Goal: Task Accomplishment & Management: Complete application form

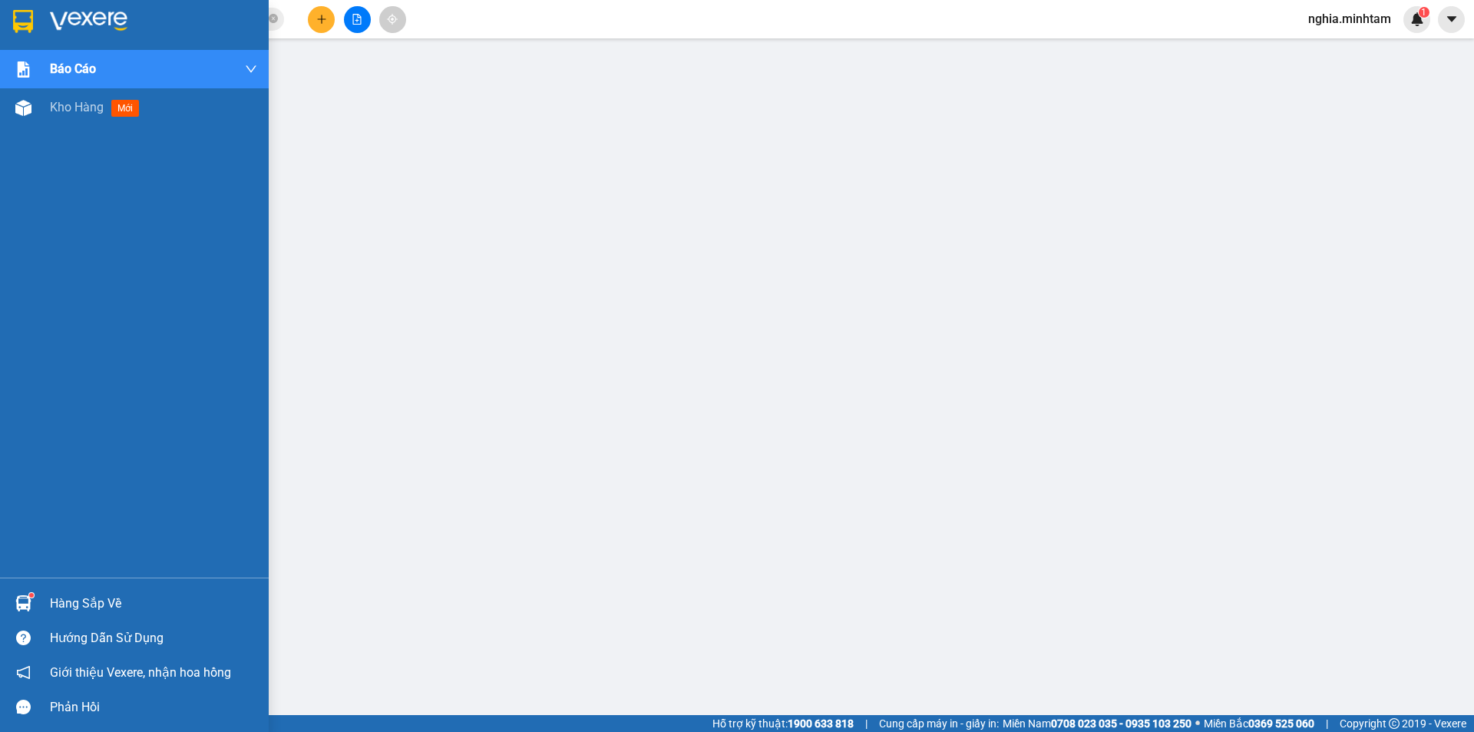
click at [29, 597] on img at bounding box center [23, 603] width 16 height 16
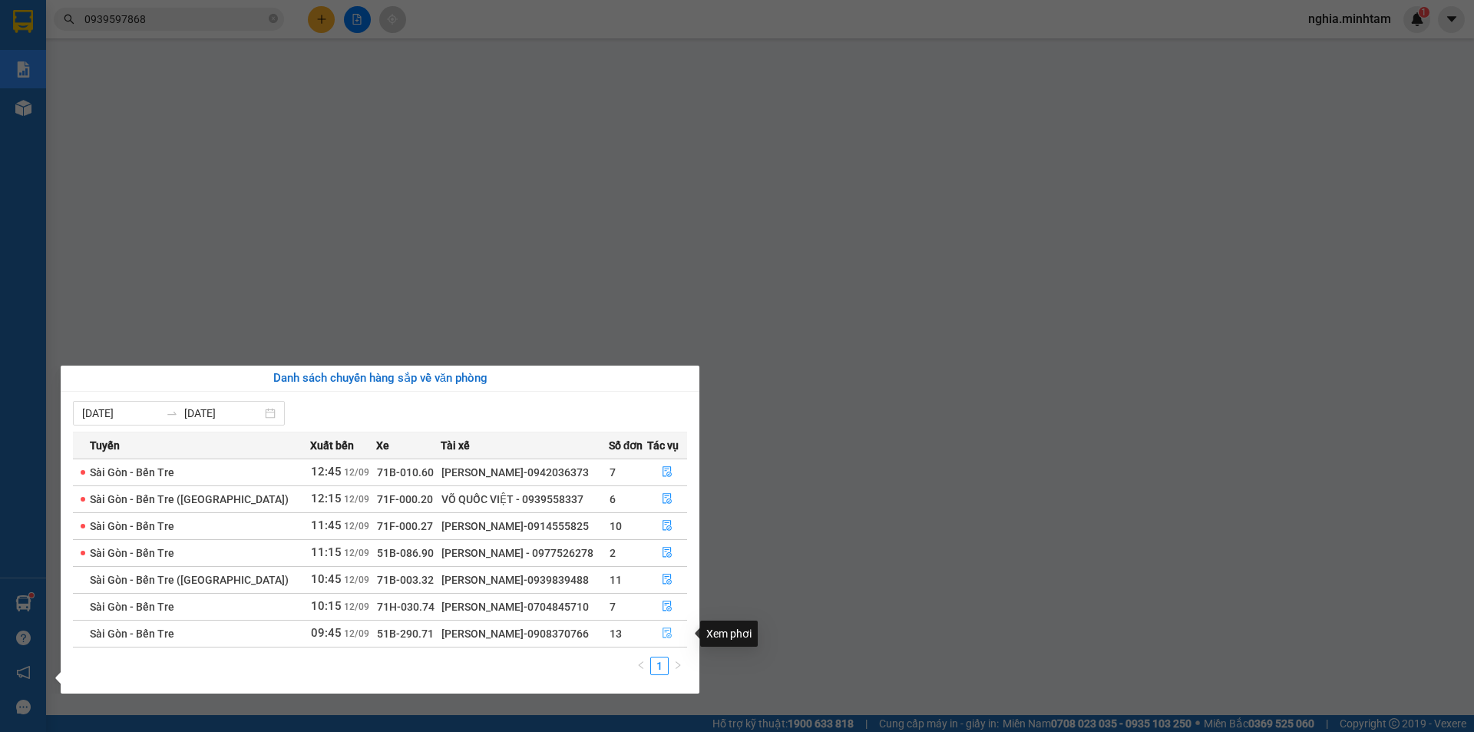
click at [669, 634] on icon "file-done" at bounding box center [667, 632] width 11 height 11
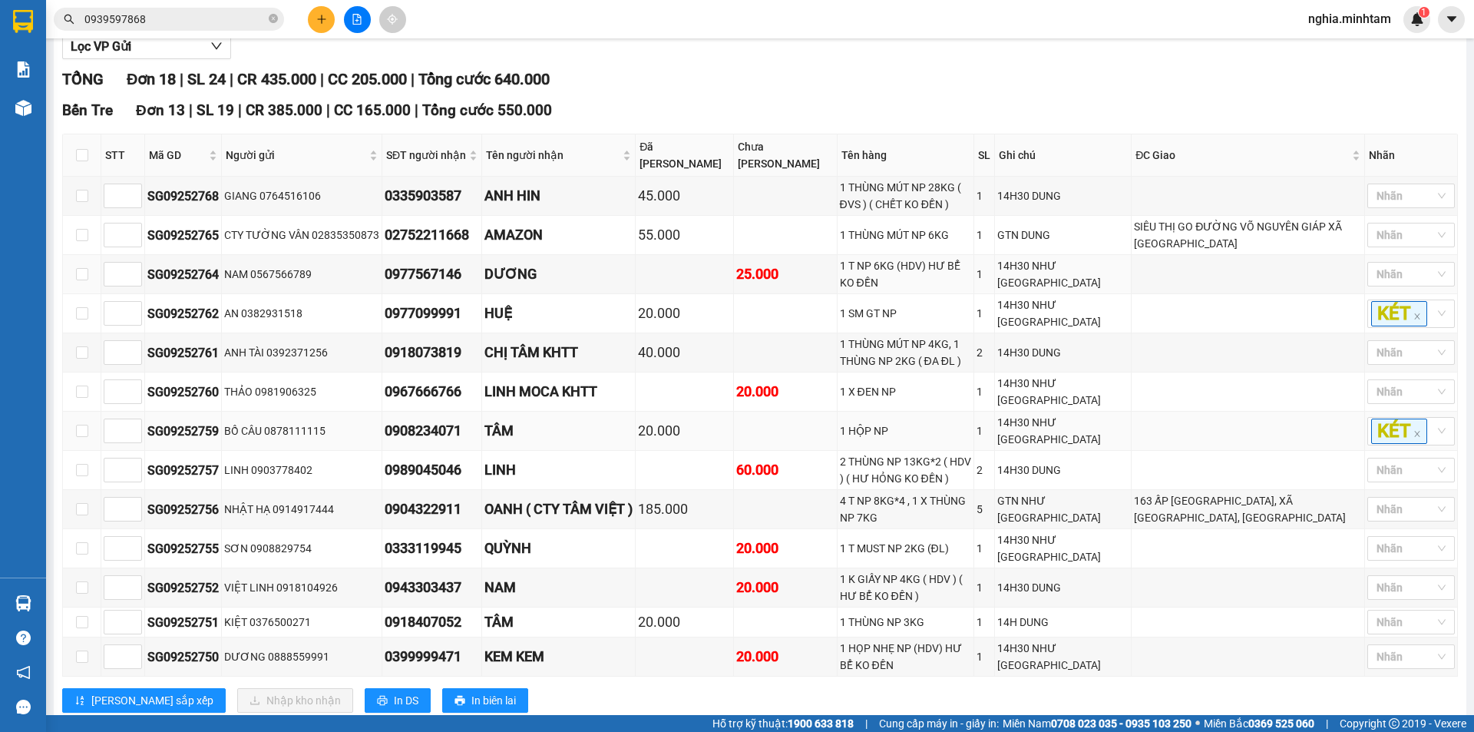
scroll to position [154, 0]
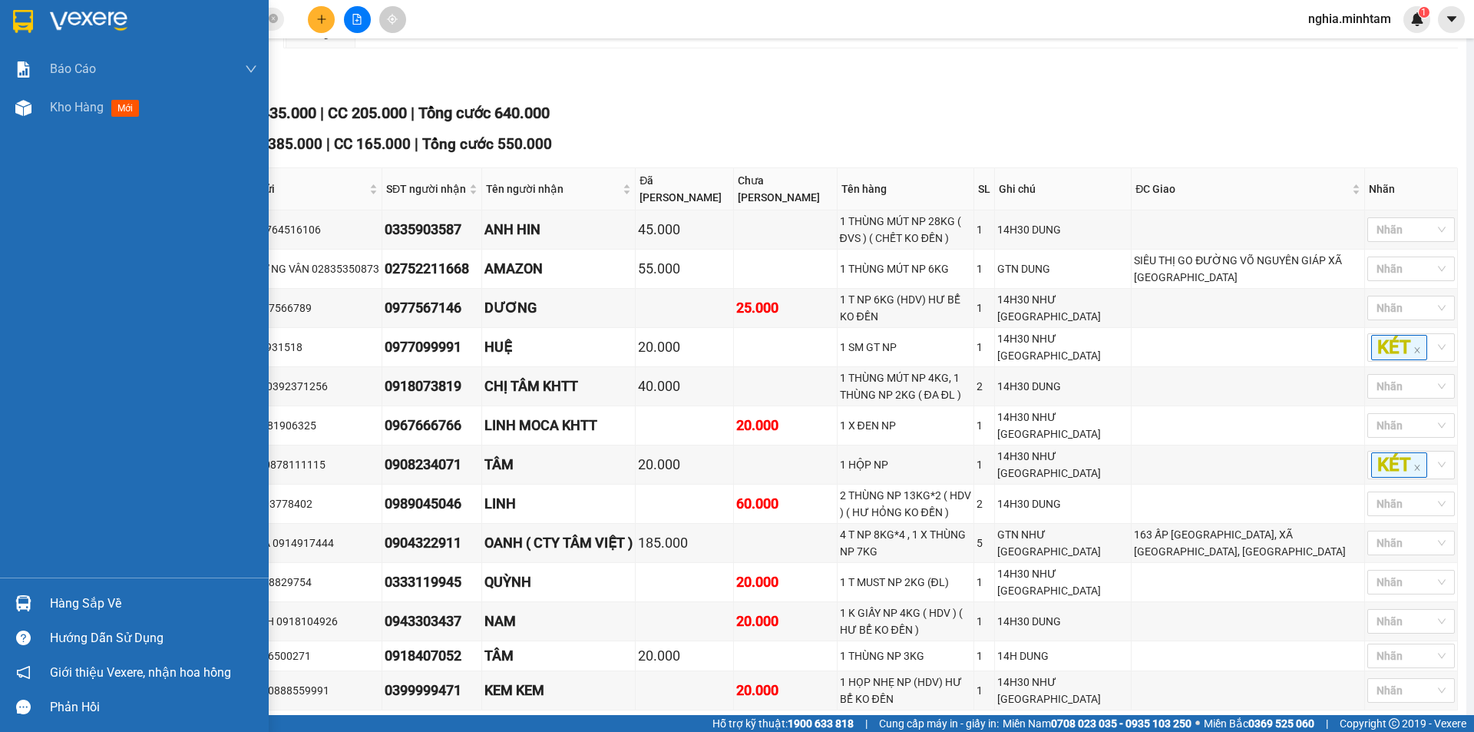
click at [26, 596] on img at bounding box center [23, 603] width 16 height 16
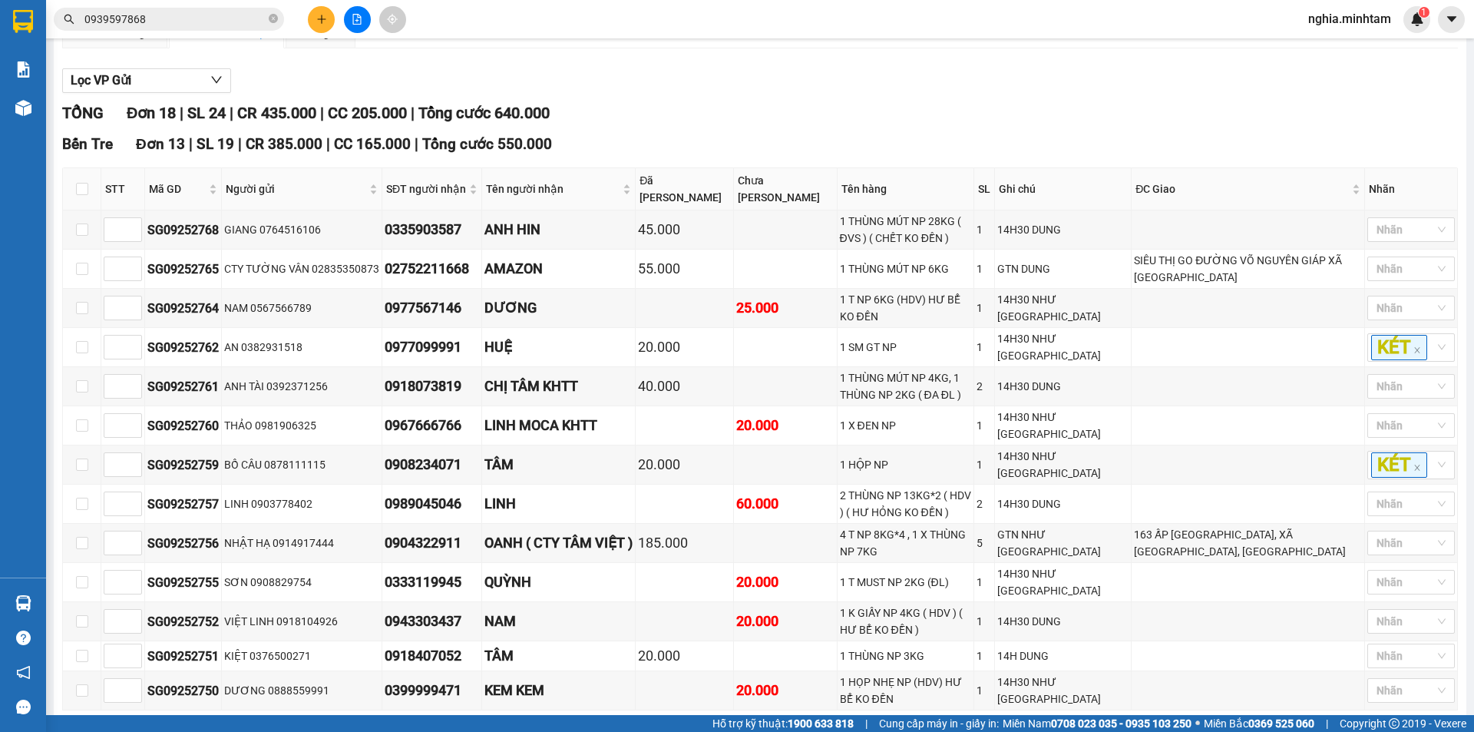
drag, startPoint x: 524, startPoint y: 64, endPoint x: 485, endPoint y: 38, distance: 46.6
click at [522, 58] on section "Kết quả tìm kiếm ( 22 ) Bộ lọc Mã ĐH Trạng thái Món hàng Tổng cước Chưa cước Nh…" at bounding box center [737, 366] width 1474 height 732
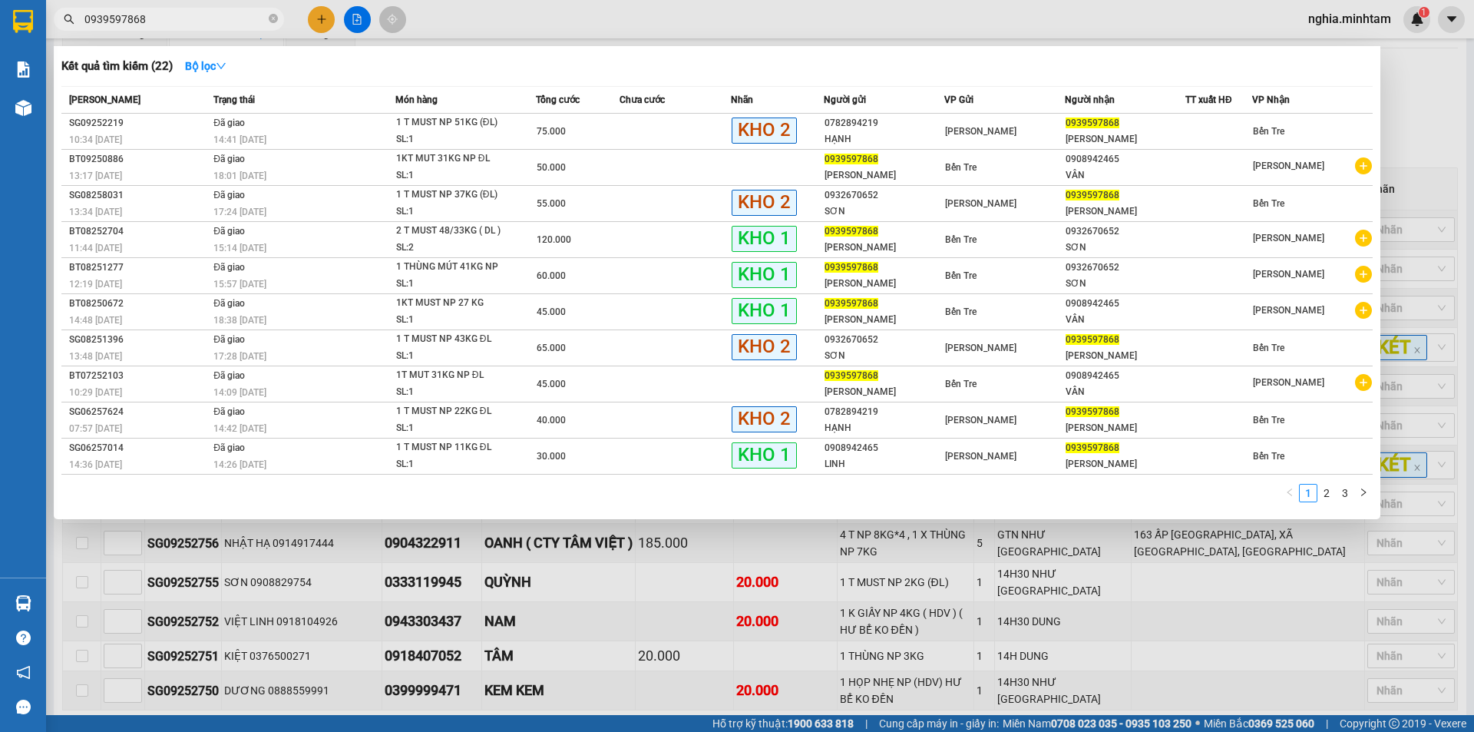
click at [279, 17] on span "0939597868" at bounding box center [169, 19] width 230 height 23
click at [269, 17] on icon "close-circle" at bounding box center [273, 18] width 9 height 9
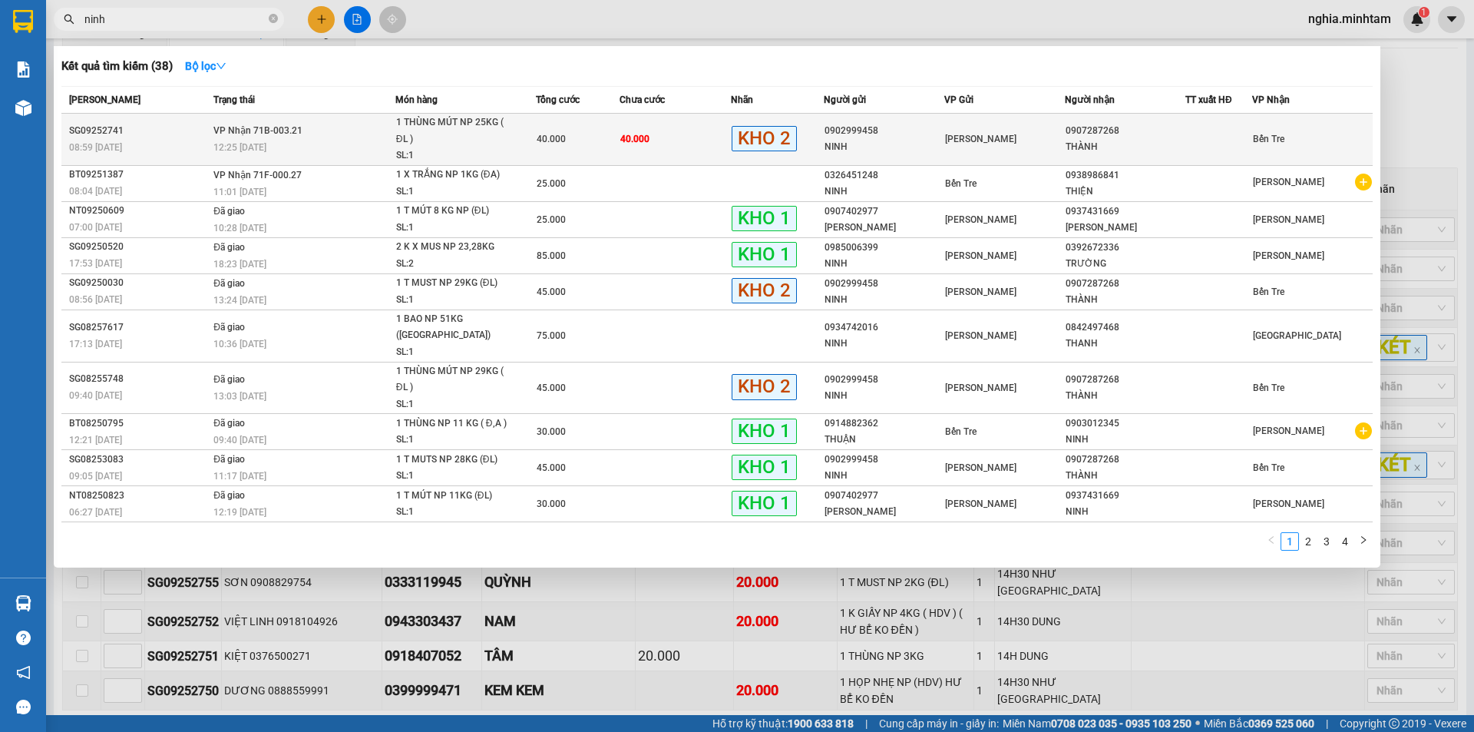
type input "ninh"
click at [599, 142] on div "40.000" at bounding box center [578, 138] width 82 height 17
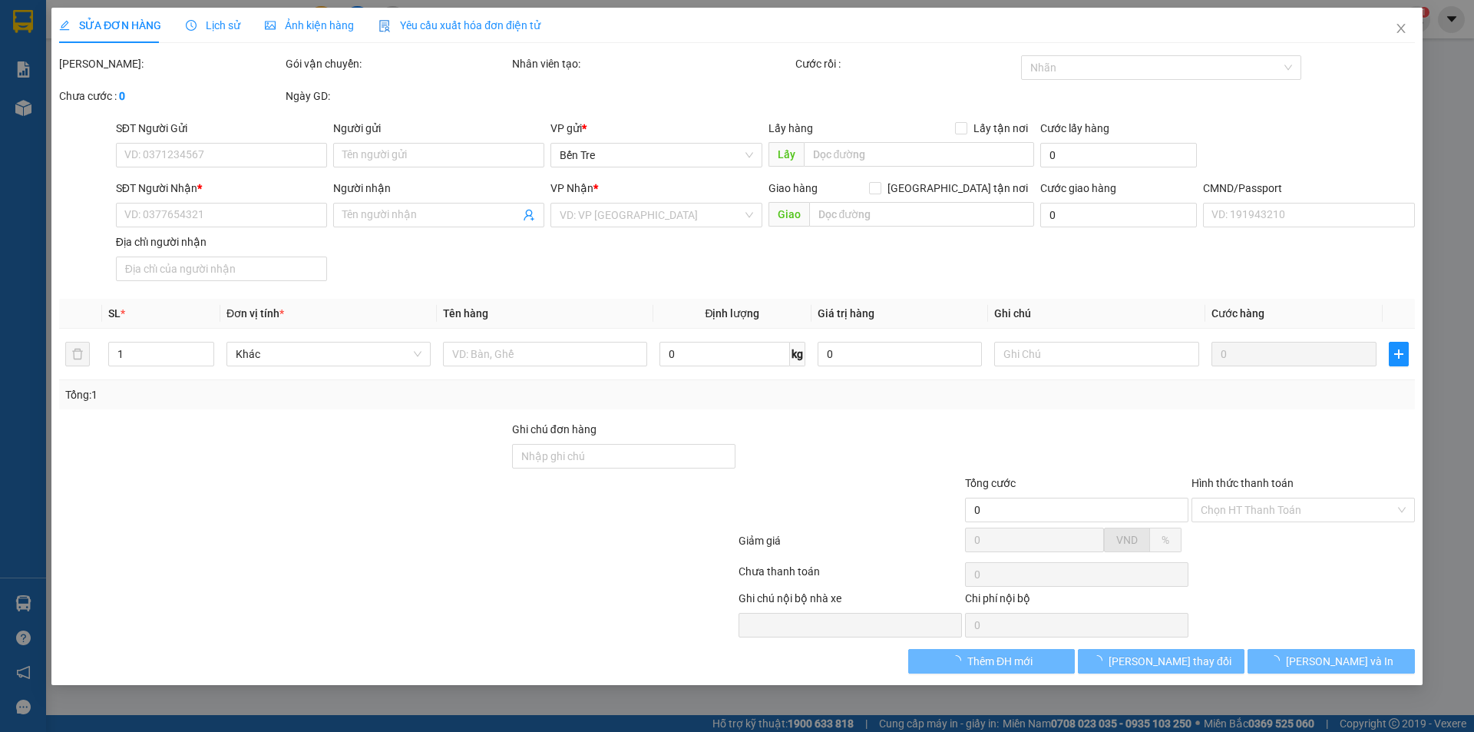
type input "0902999458"
type input "NINH"
type input "0907287268"
type input "THÀNH"
type input "40.000"
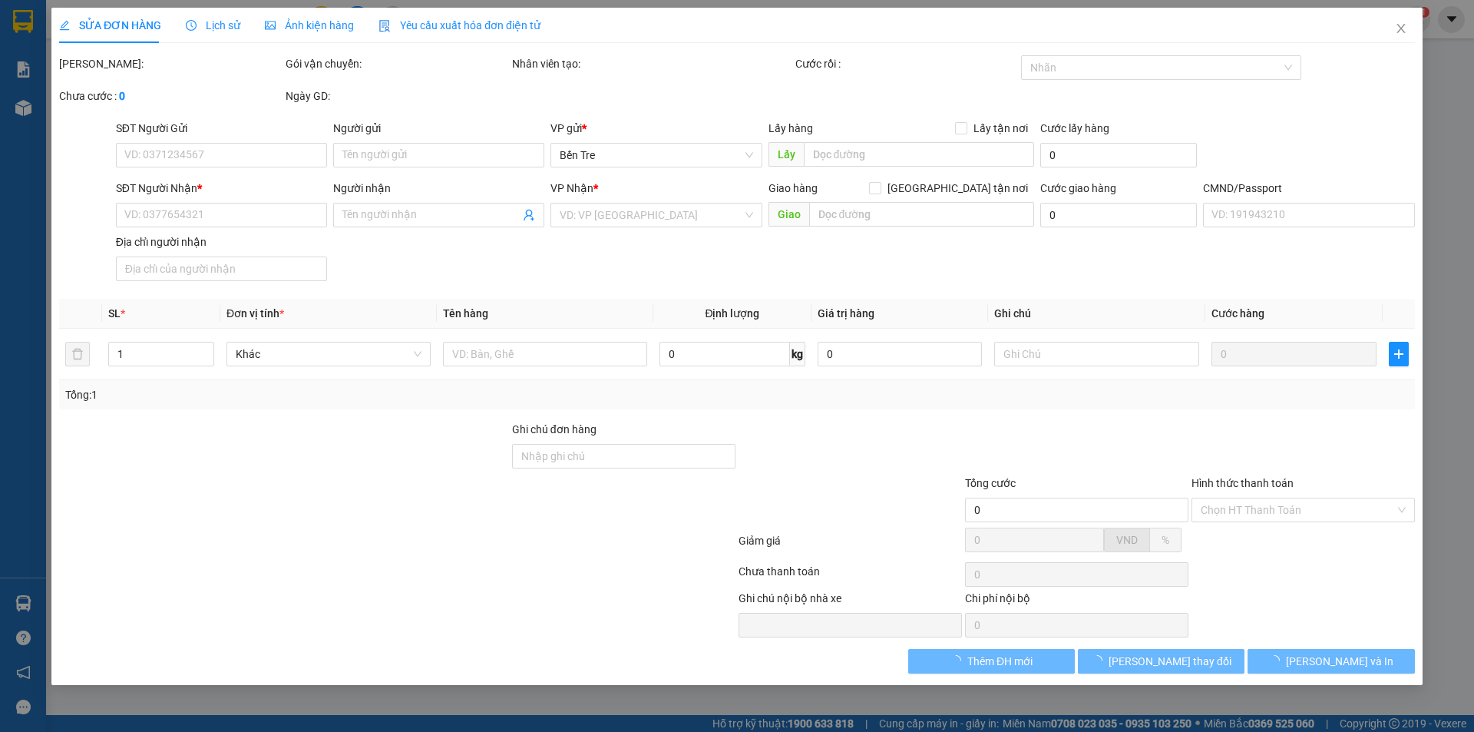
type input "40.000"
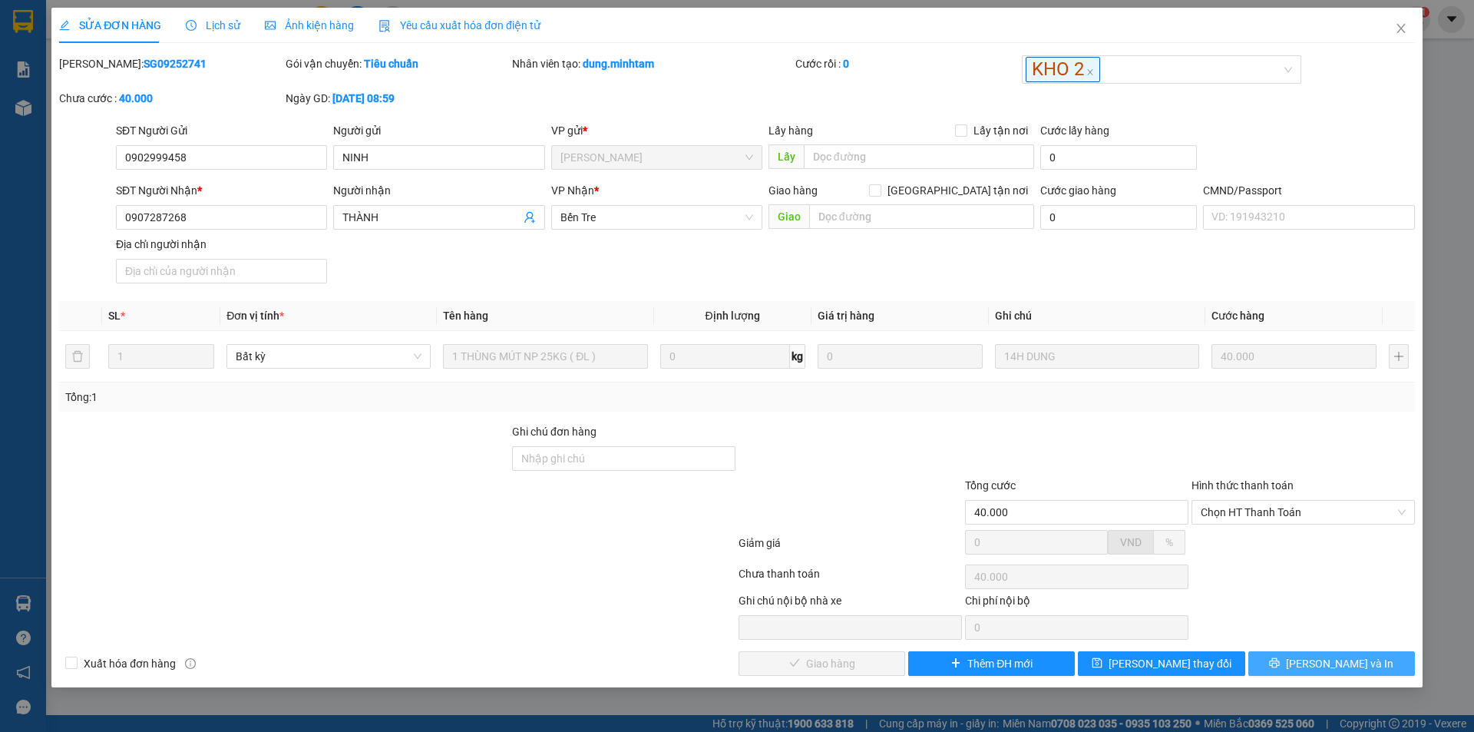
click at [1320, 659] on span "[PERSON_NAME] và In" at bounding box center [1339, 663] width 107 height 17
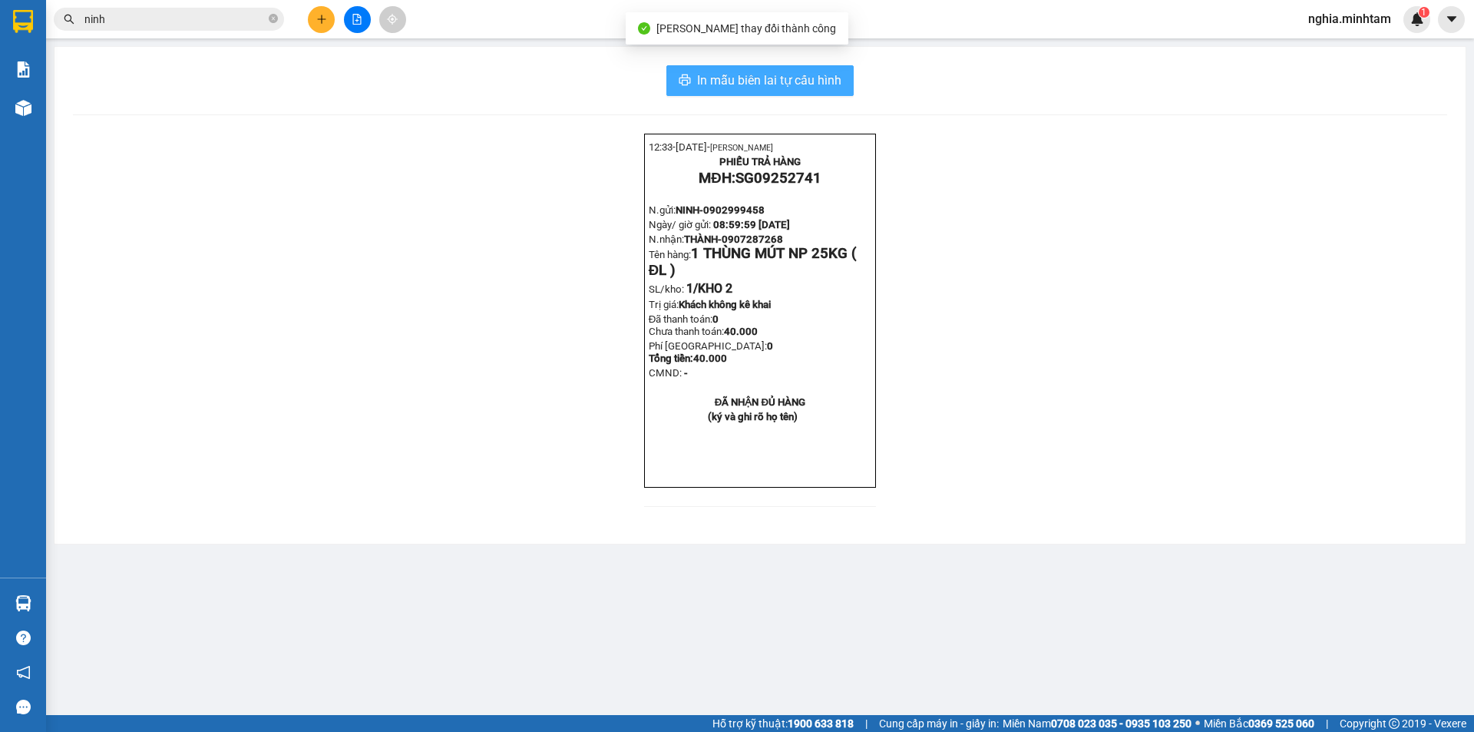
click at [777, 76] on span "In mẫu biên lai tự cấu hình" at bounding box center [769, 80] width 144 height 19
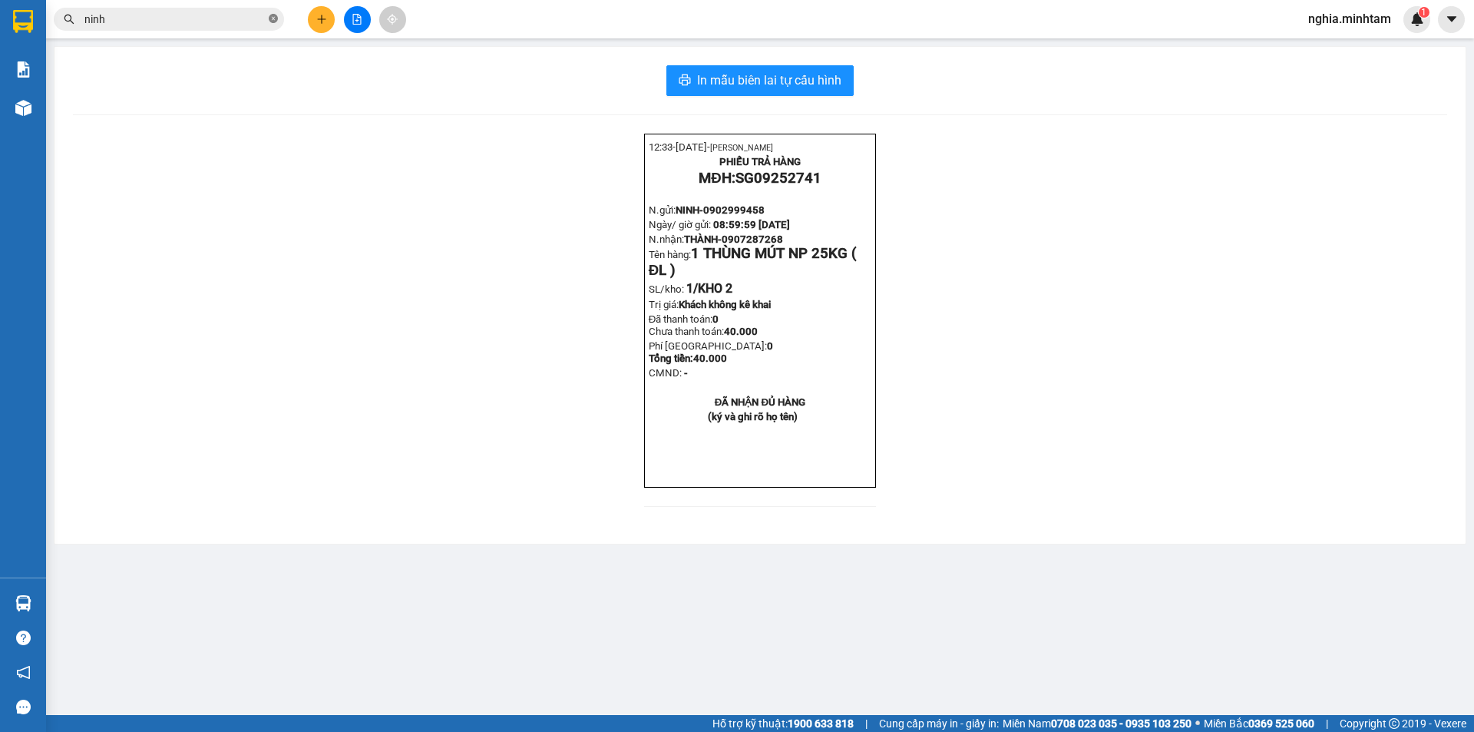
click at [276, 19] on icon "close-circle" at bounding box center [273, 18] width 9 height 9
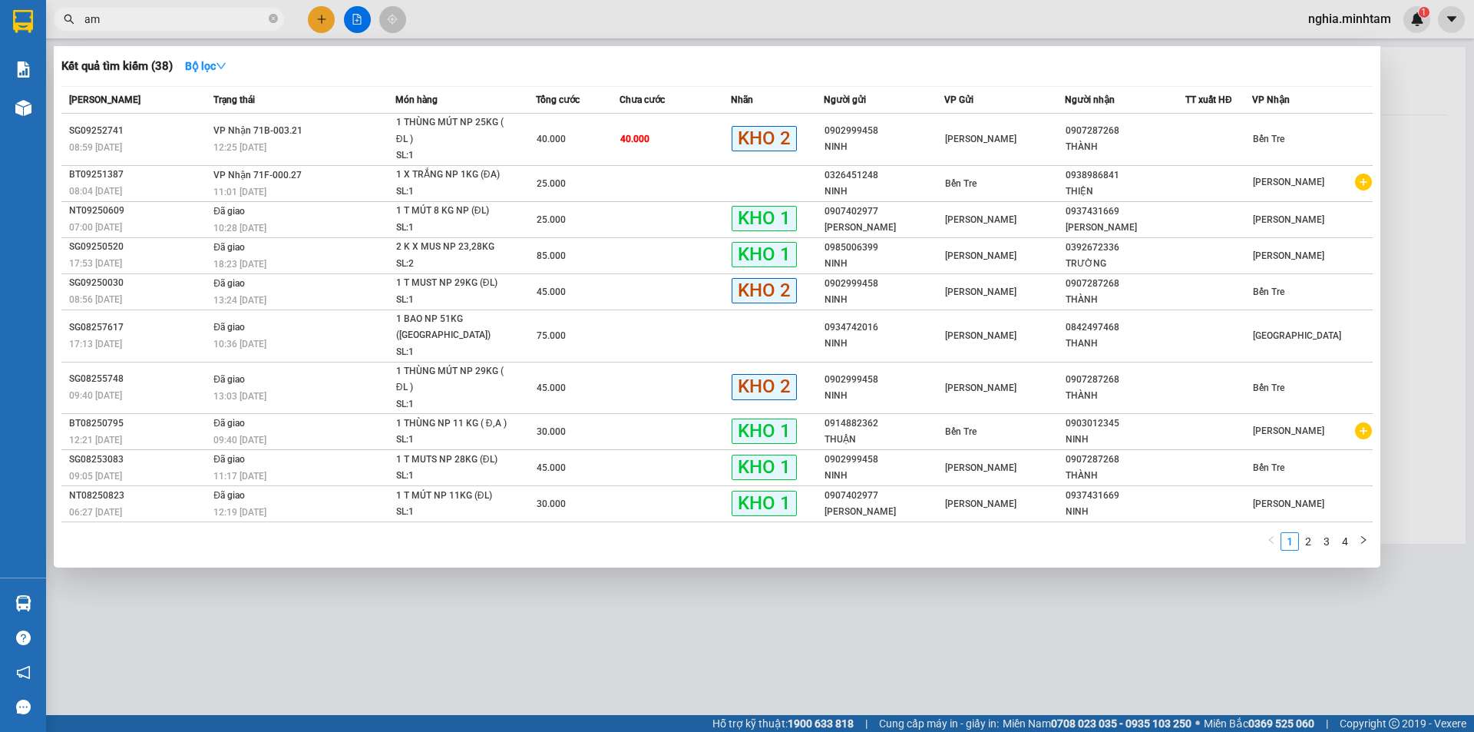
type input "a"
type input "â"
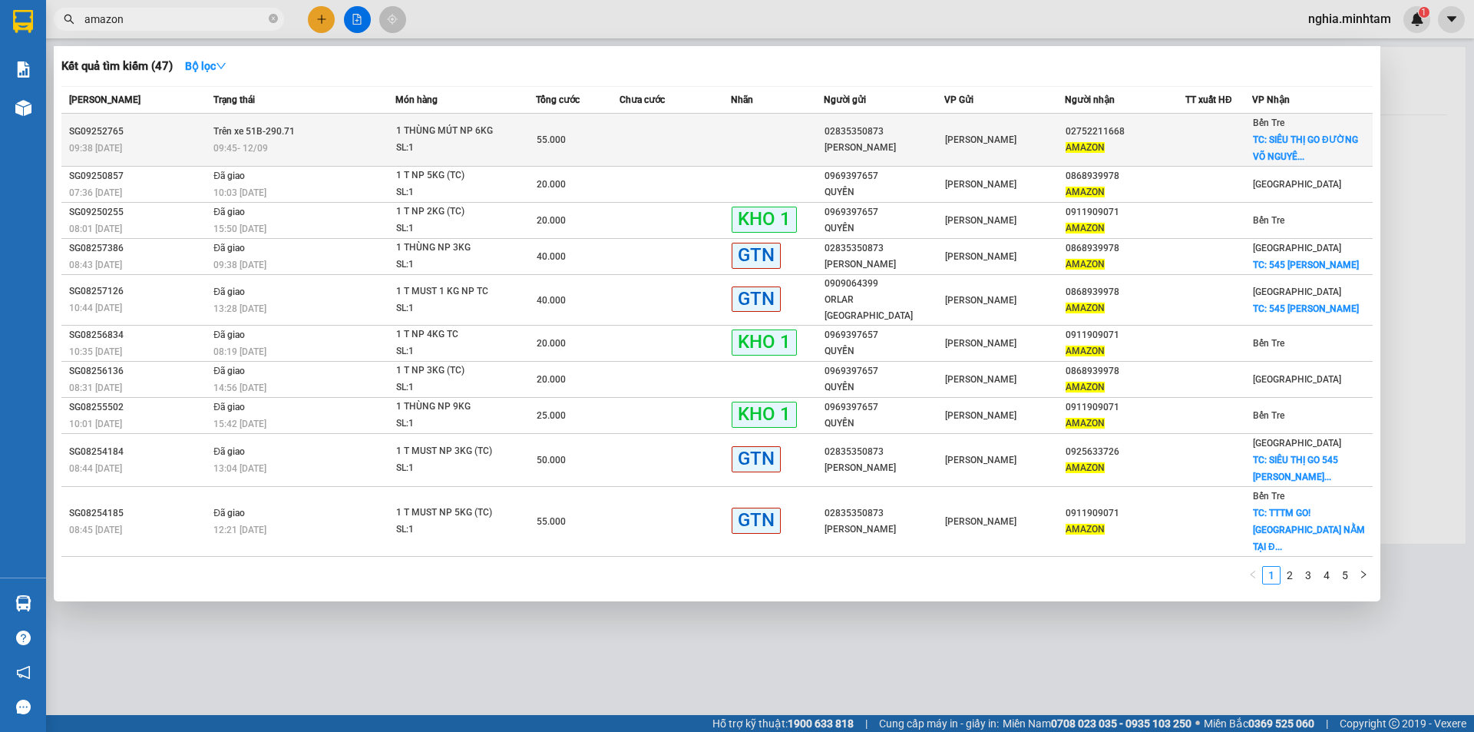
type input "amazon"
click at [814, 137] on td at bounding box center [777, 140] width 93 height 53
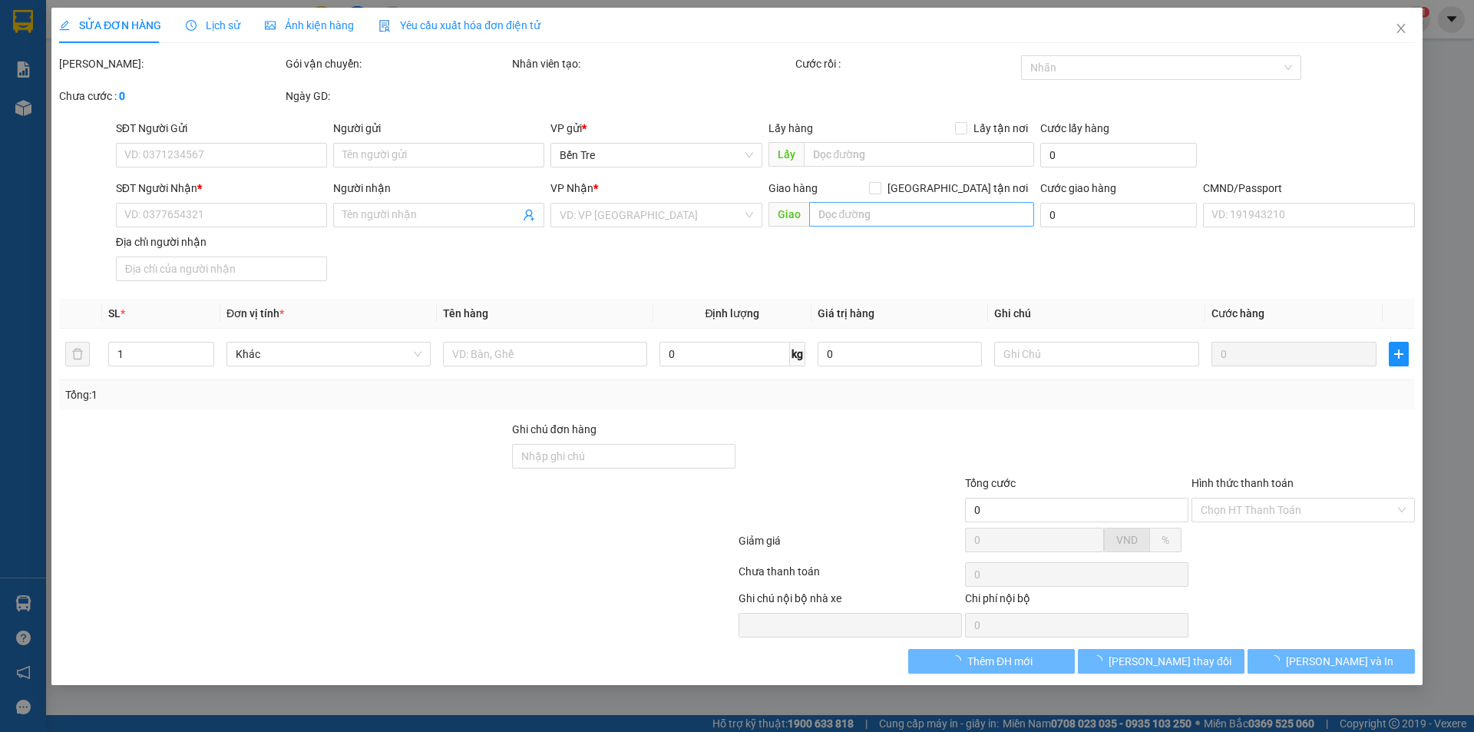
type input "02835350873"
type input "[PERSON_NAME]"
type input "02752211668"
type input "AMAZON"
checkbox input "true"
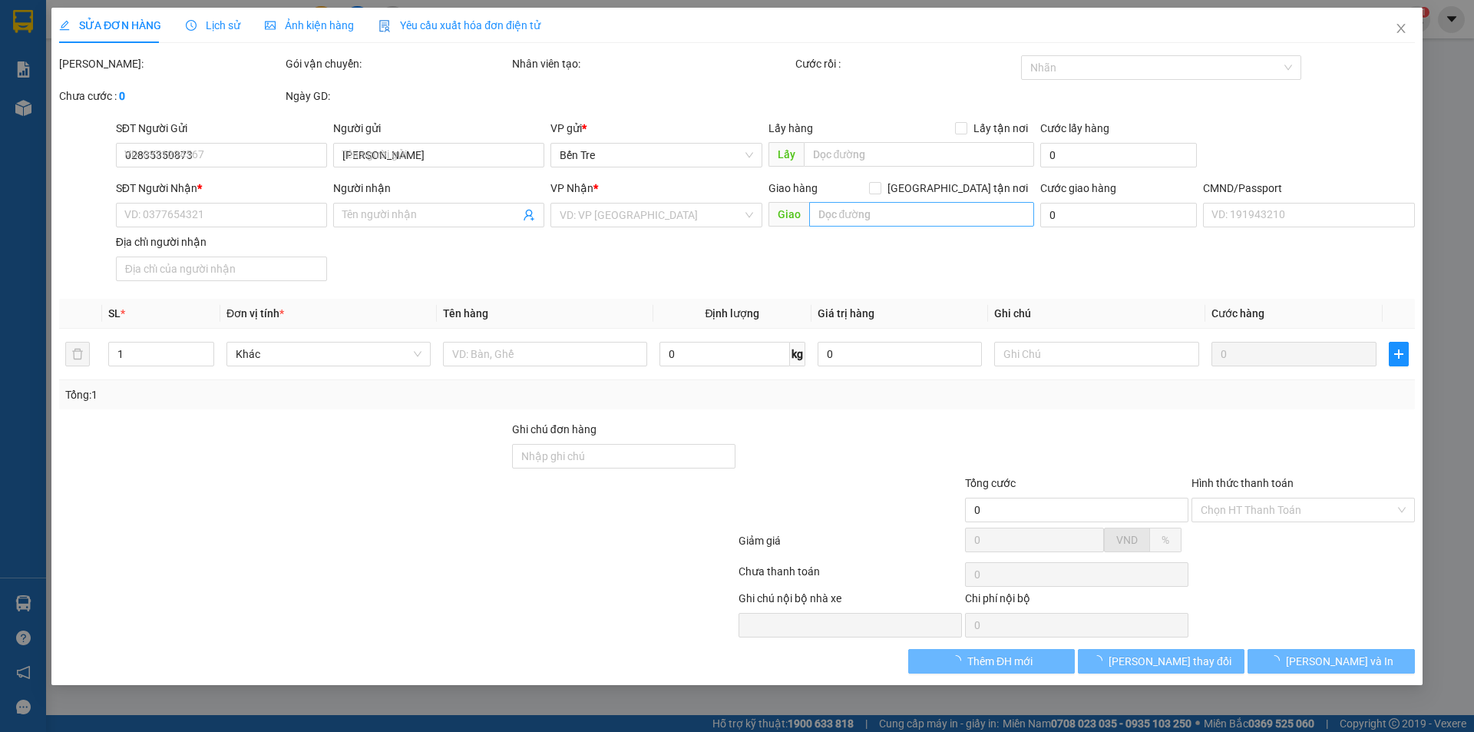
type input "SIÊU THỊ GO ĐƯỜNG VÕ NGUYÊN GIÁP XÃ [GEOGRAPHIC_DATA]"
type input "55.000"
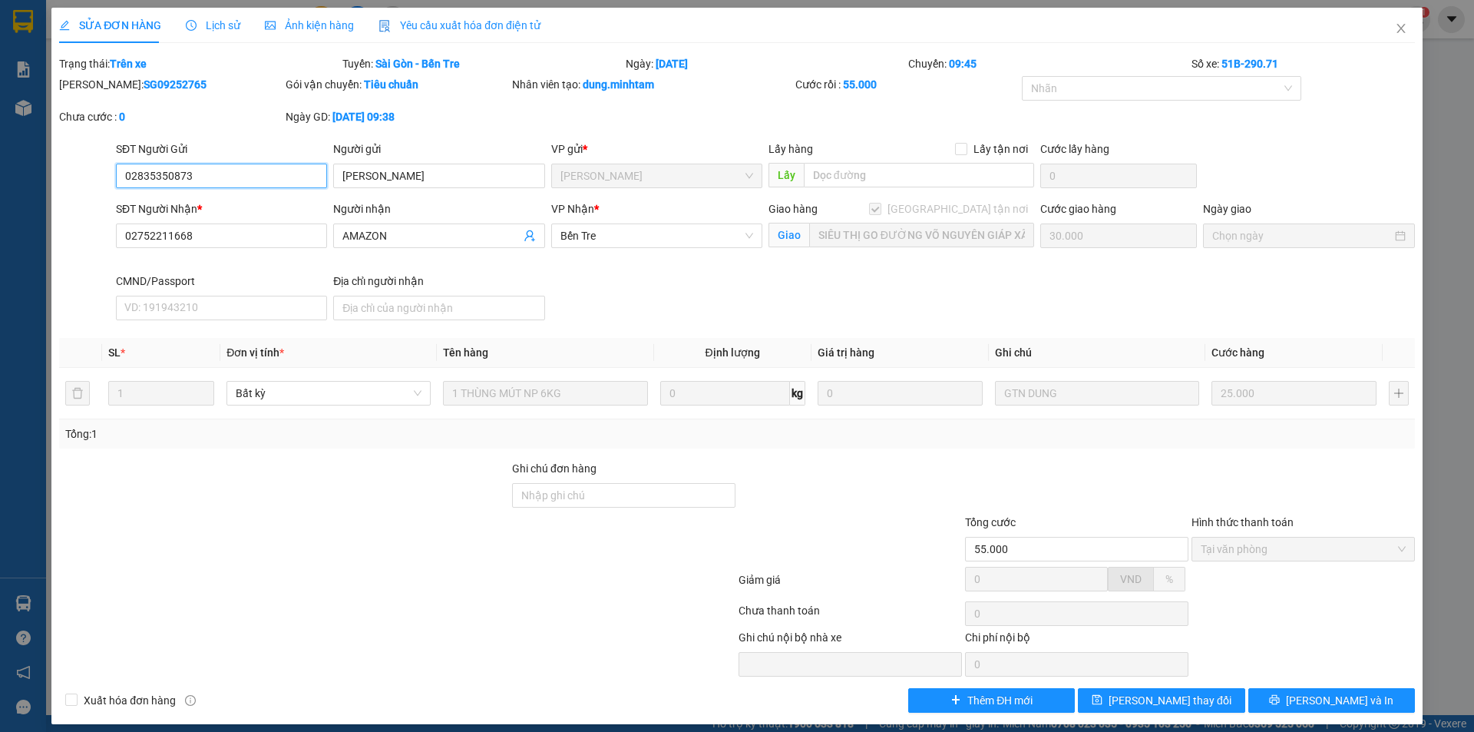
scroll to position [11, 0]
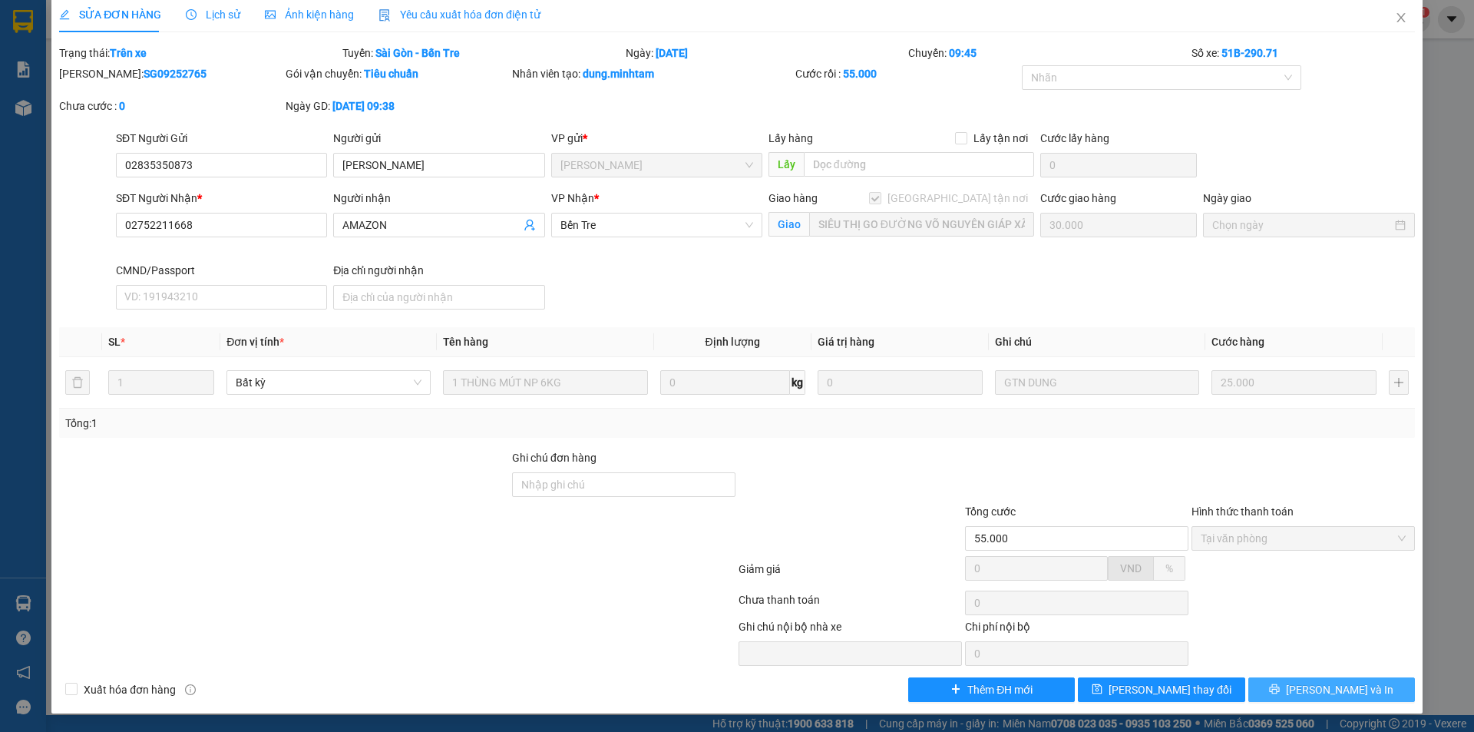
click at [1351, 692] on button "[PERSON_NAME] và In" at bounding box center [1331, 689] width 167 height 25
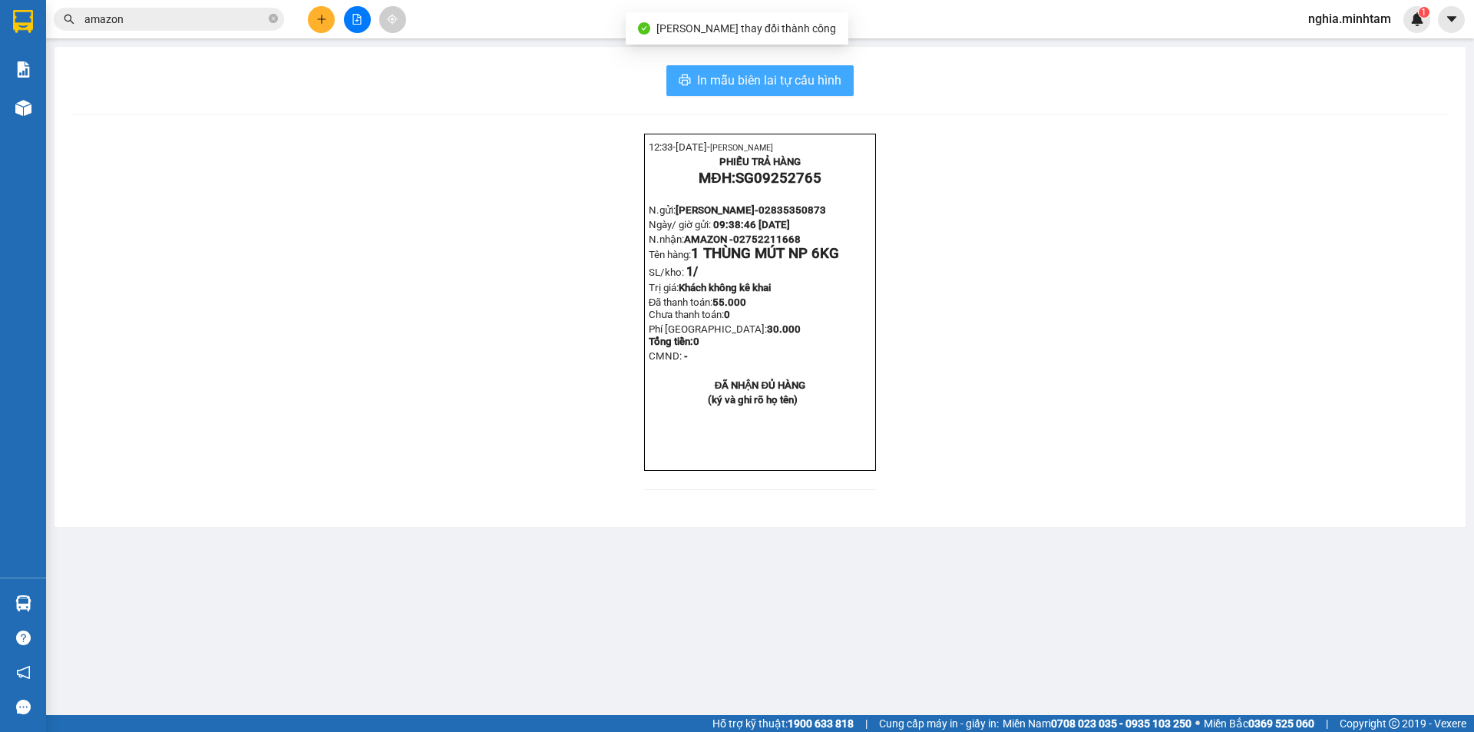
click at [794, 75] on span "In mẫu biên lai tự cấu hình" at bounding box center [769, 80] width 144 height 19
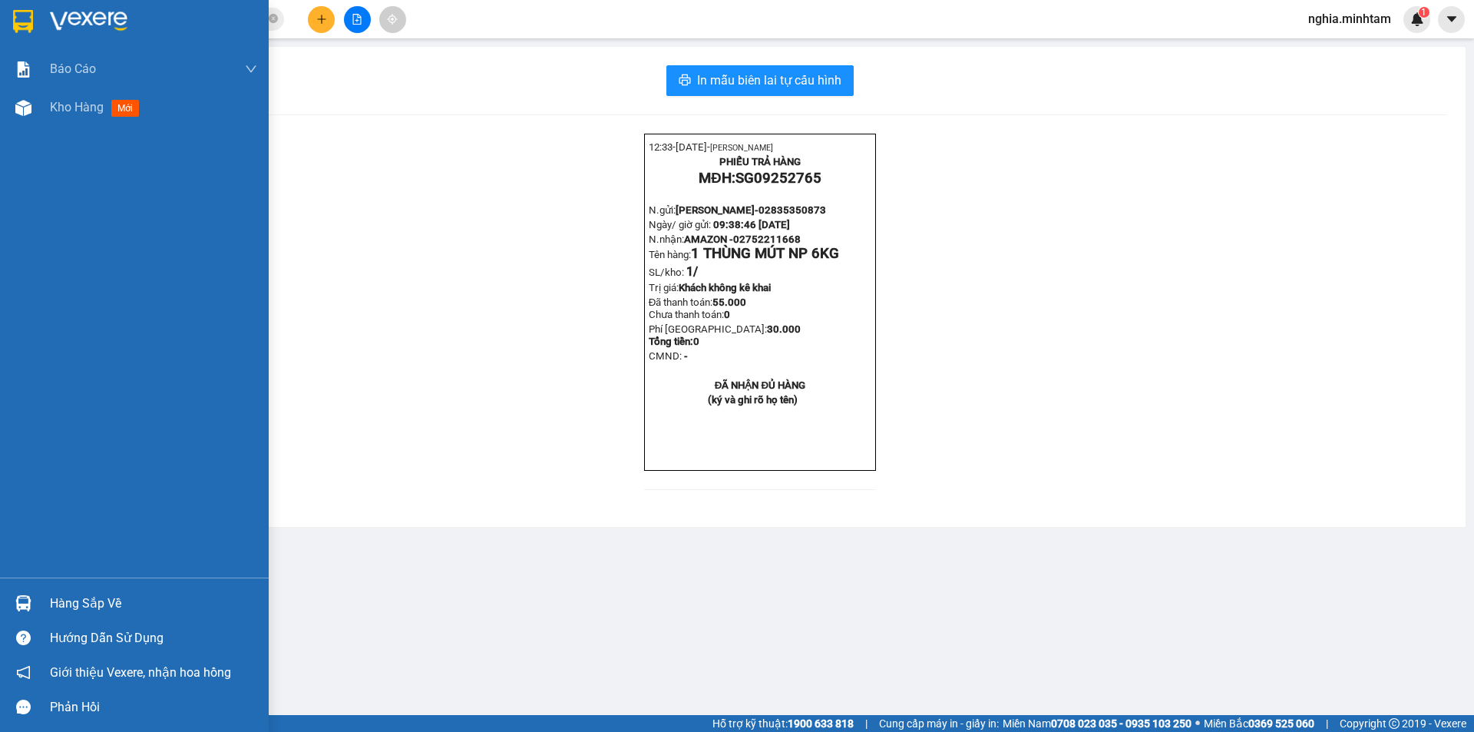
click at [45, 592] on div "Hàng sắp về" at bounding box center [134, 603] width 269 height 35
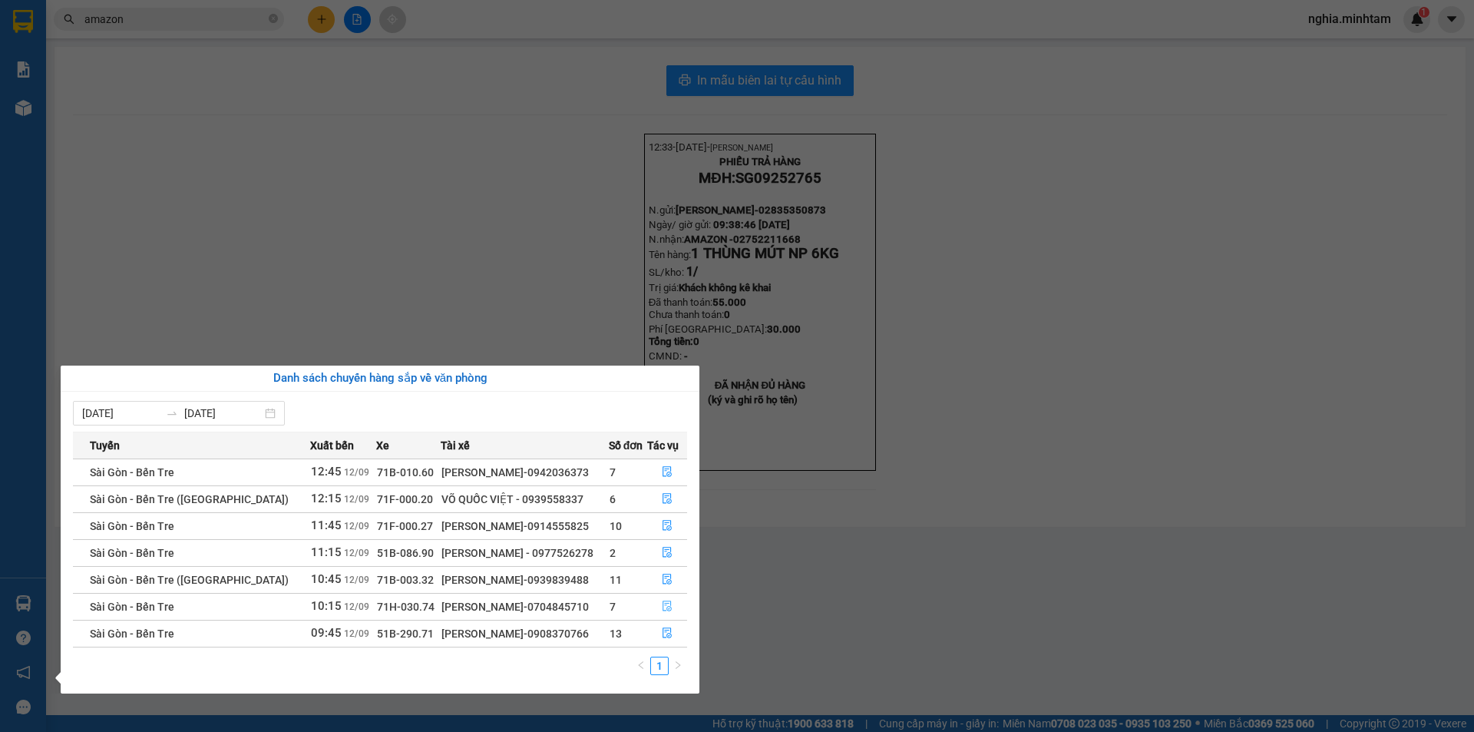
click at [662, 608] on icon "file-done" at bounding box center [666, 606] width 9 height 11
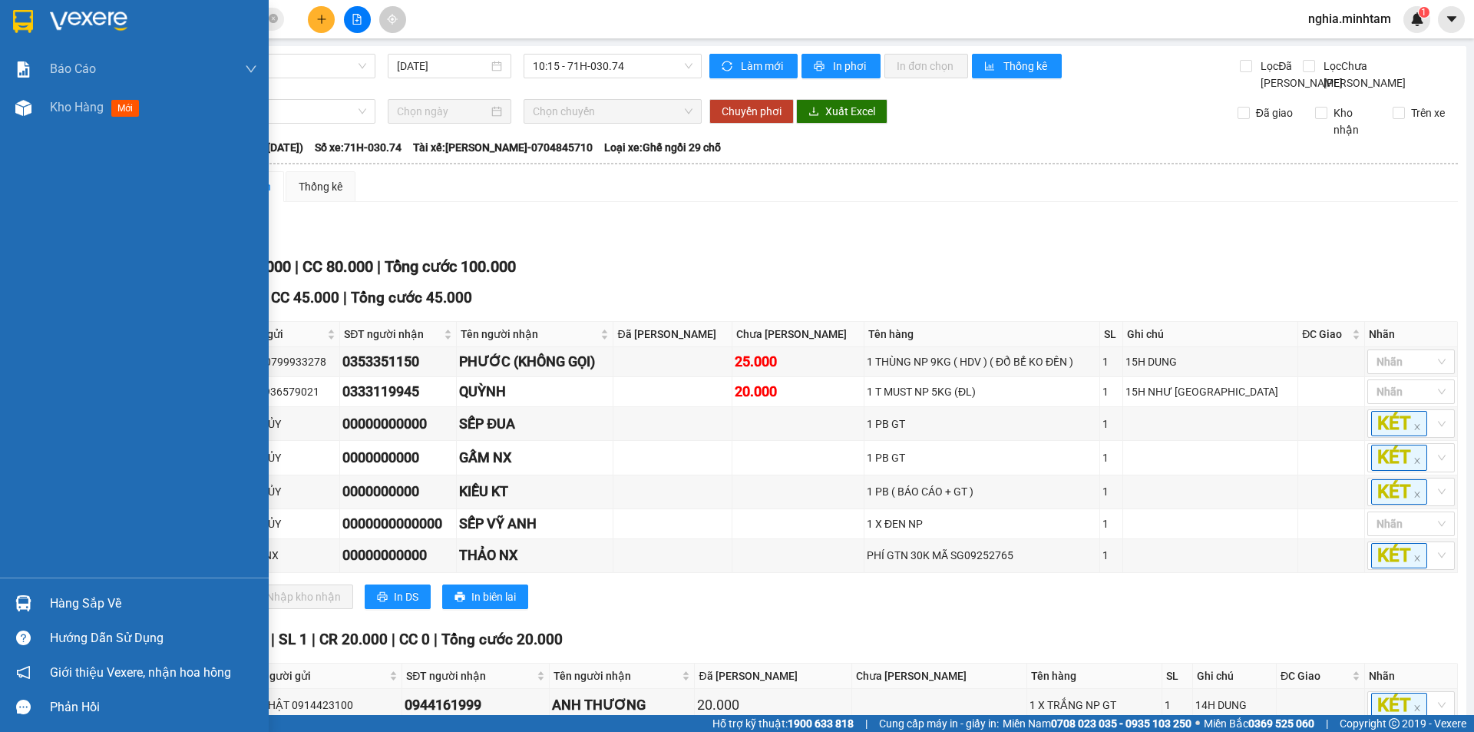
click at [21, 22] on img at bounding box center [23, 21] width 20 height 23
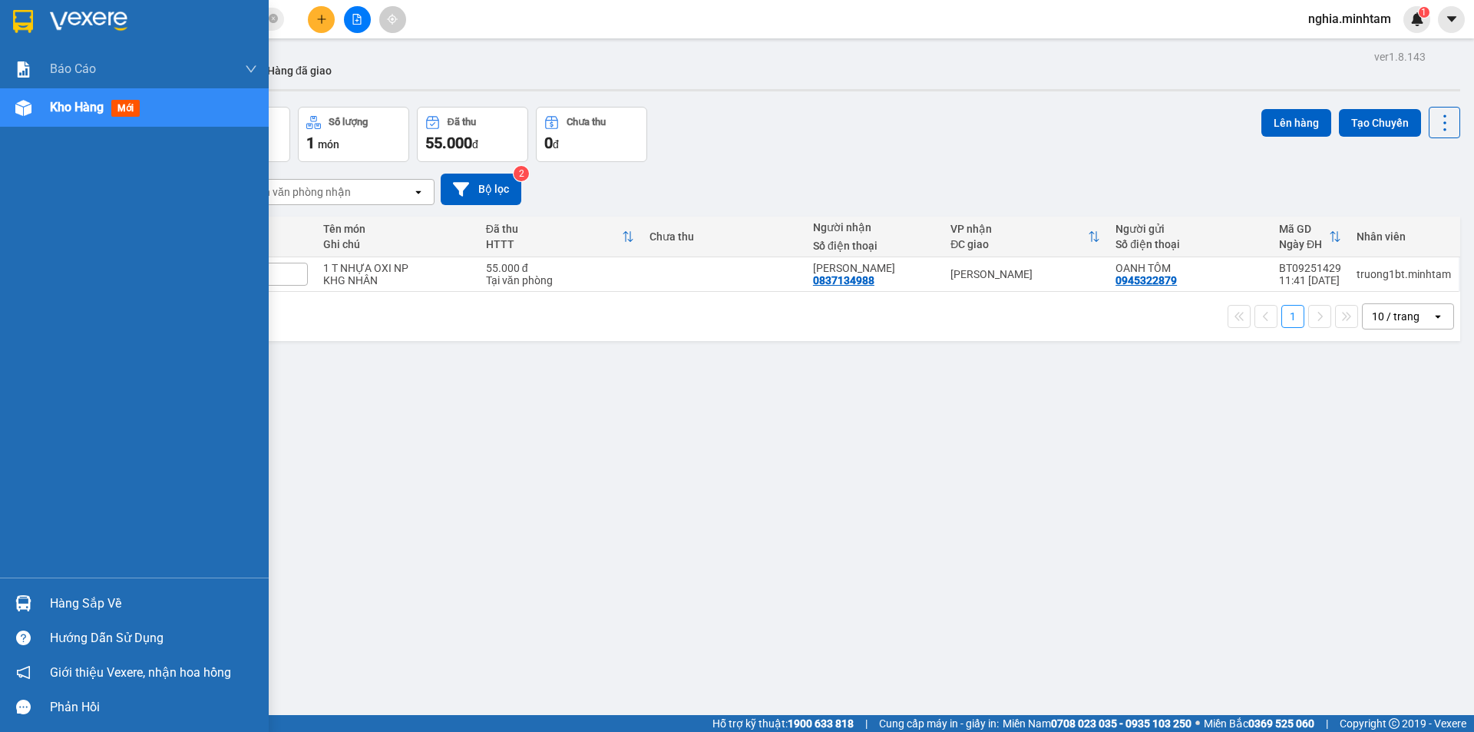
drag, startPoint x: 61, startPoint y: 599, endPoint x: 79, endPoint y: 579, distance: 26.6
click at [62, 598] on div "Hàng sắp về" at bounding box center [153, 603] width 207 height 23
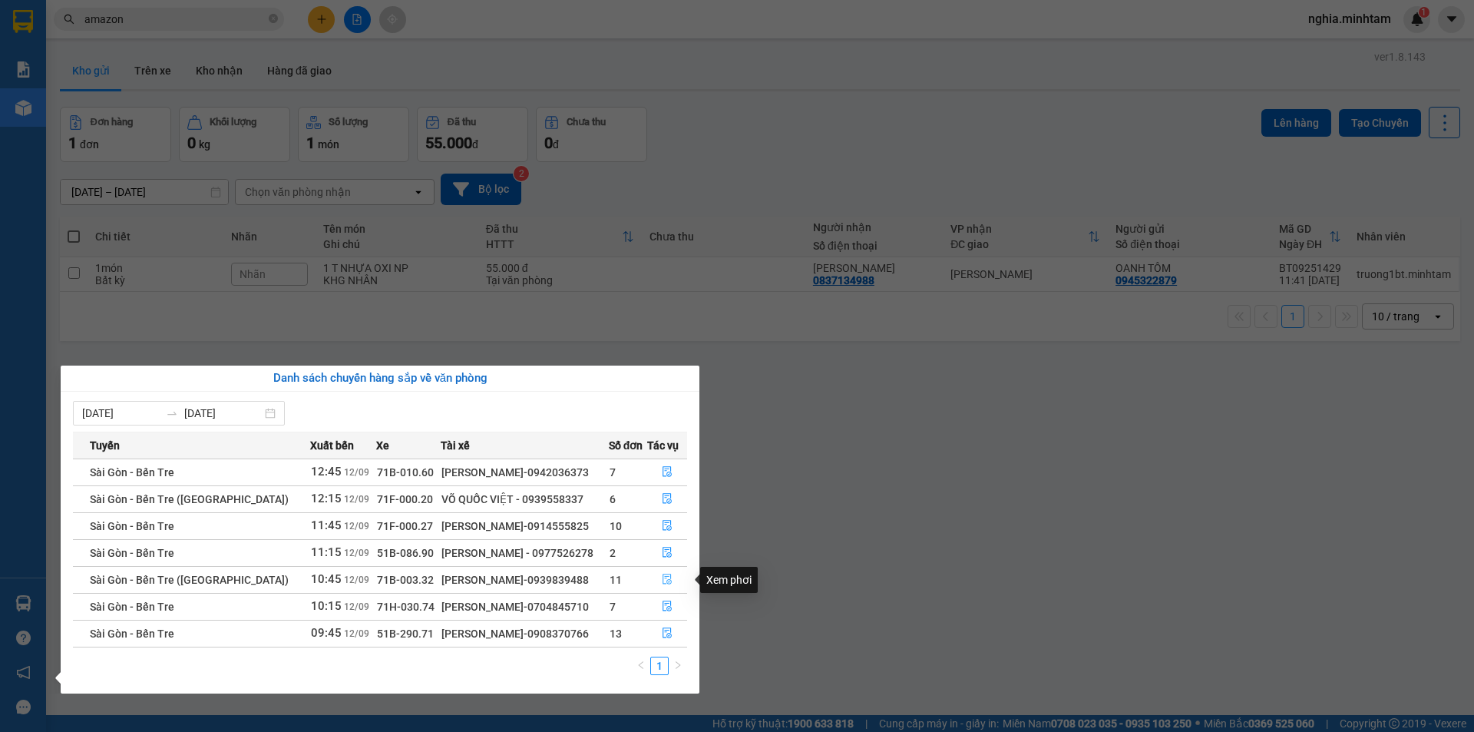
click at [669, 582] on icon "file-done" at bounding box center [667, 578] width 11 height 11
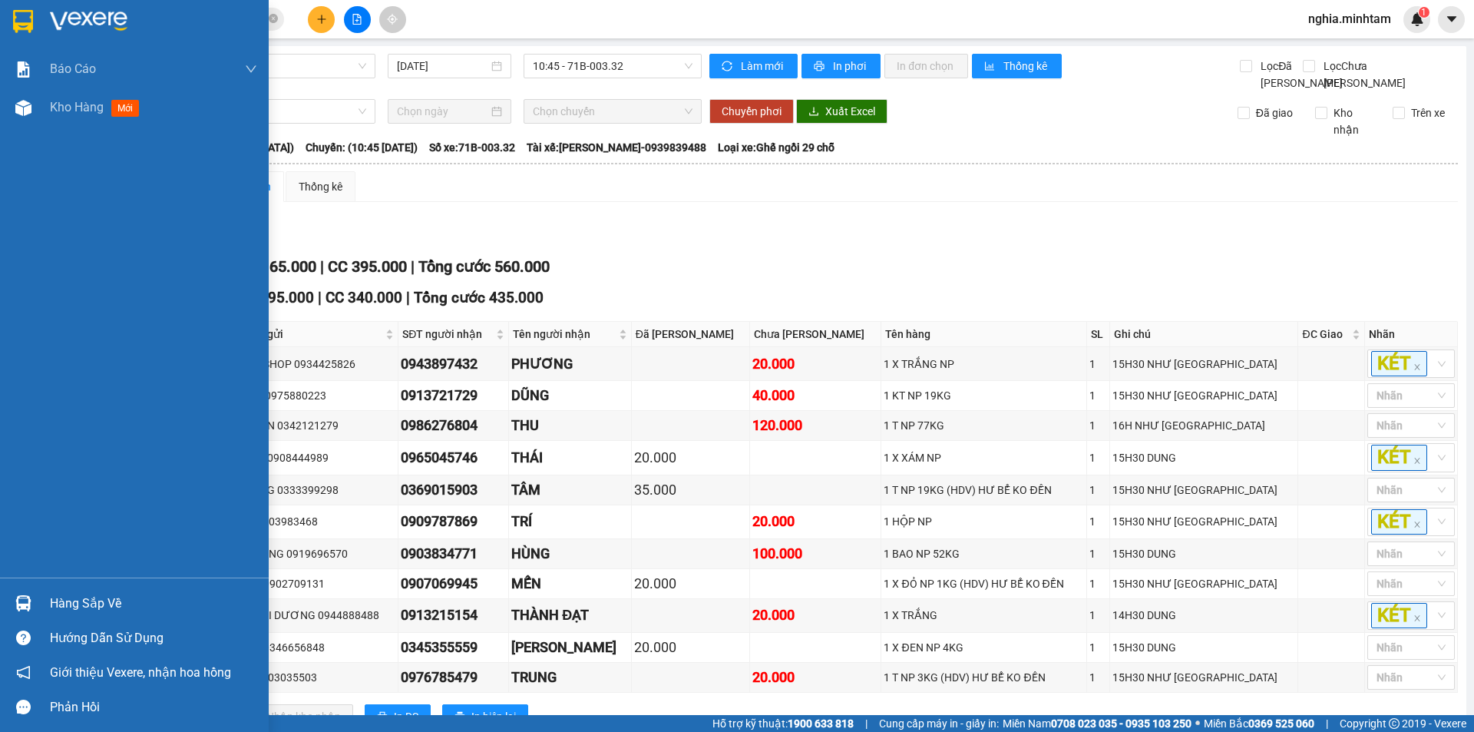
click at [16, 22] on img at bounding box center [23, 21] width 20 height 23
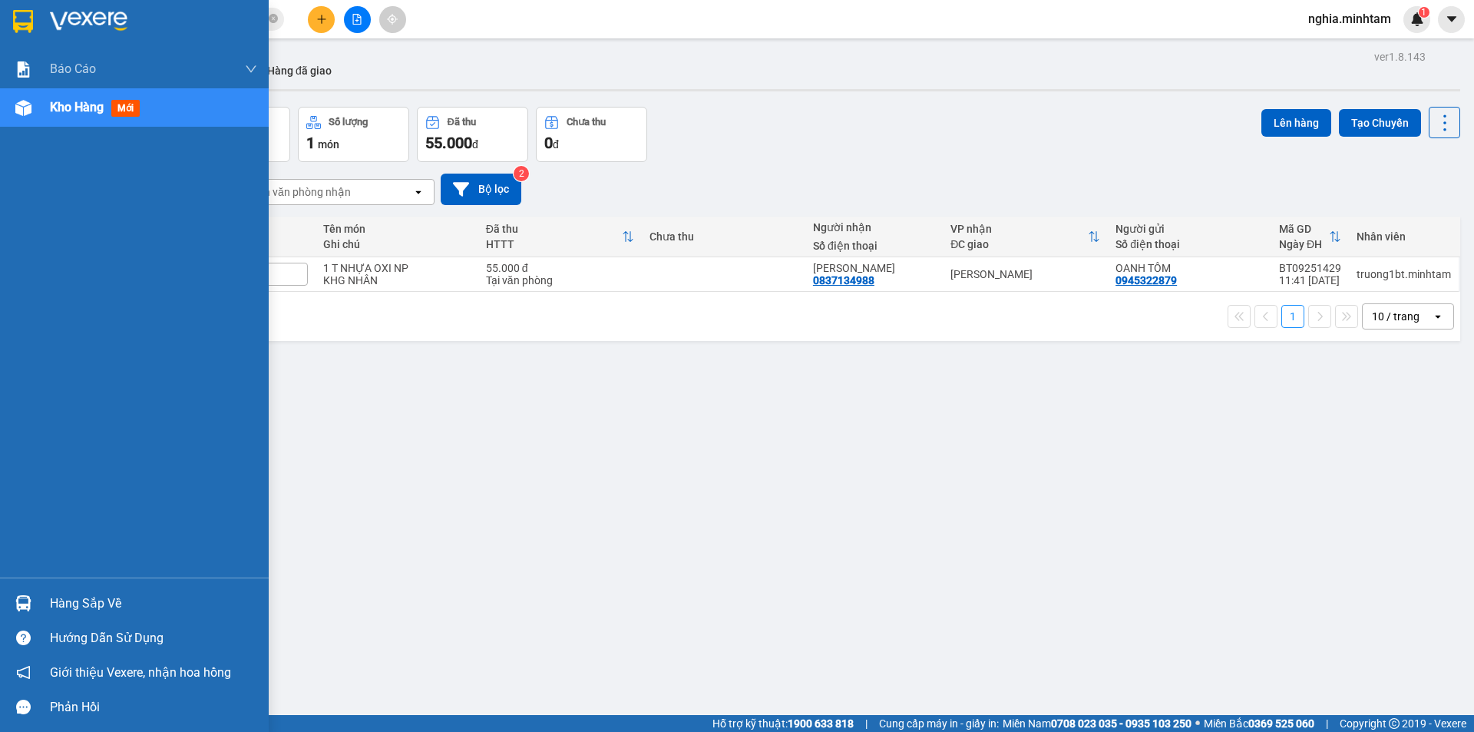
click at [14, 593] on div at bounding box center [23, 603] width 27 height 27
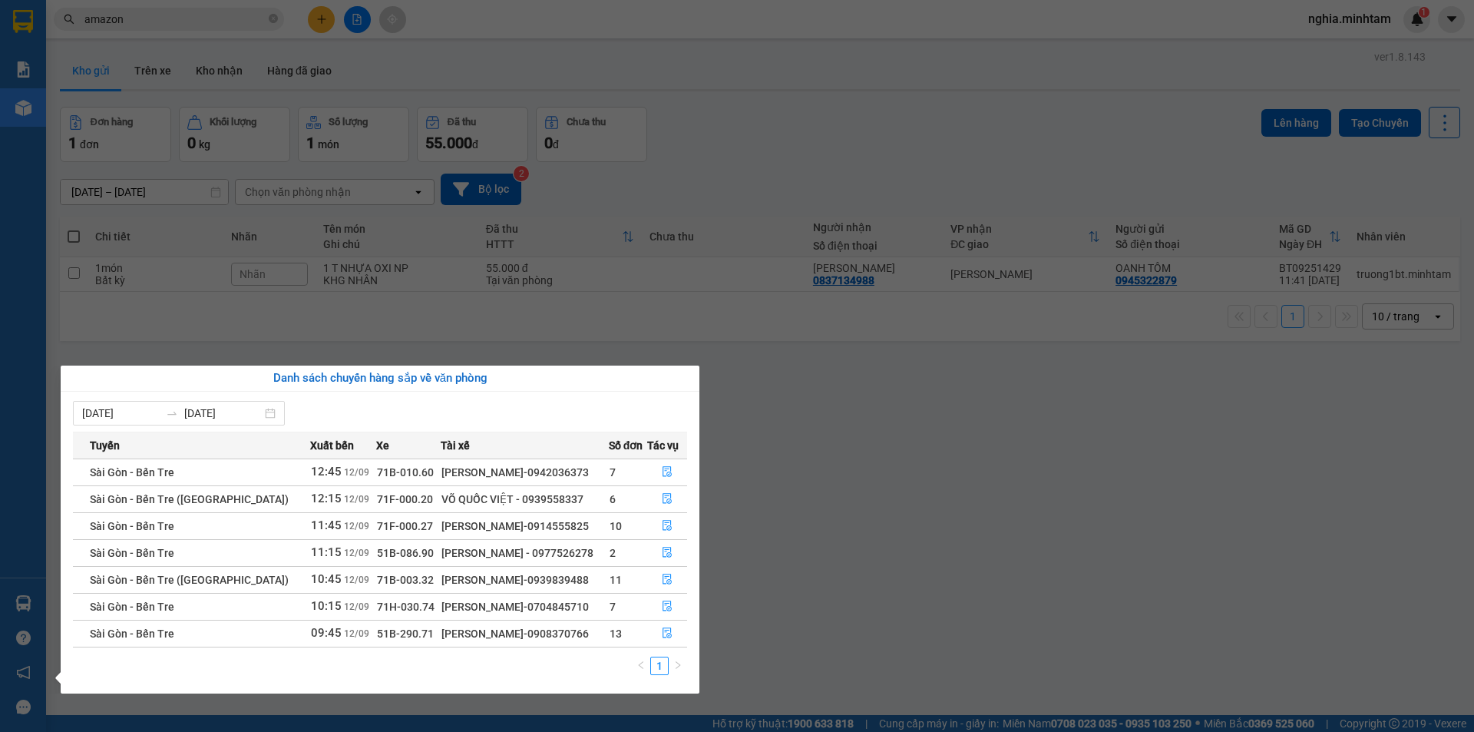
click at [869, 504] on section "Kết quả tìm kiếm ( 47 ) Bộ lọc Mã ĐH Trạng thái Món hàng Tổng cước Chưa cước Nh…" at bounding box center [737, 366] width 1474 height 732
